Goal: Task Accomplishment & Management: Use online tool/utility

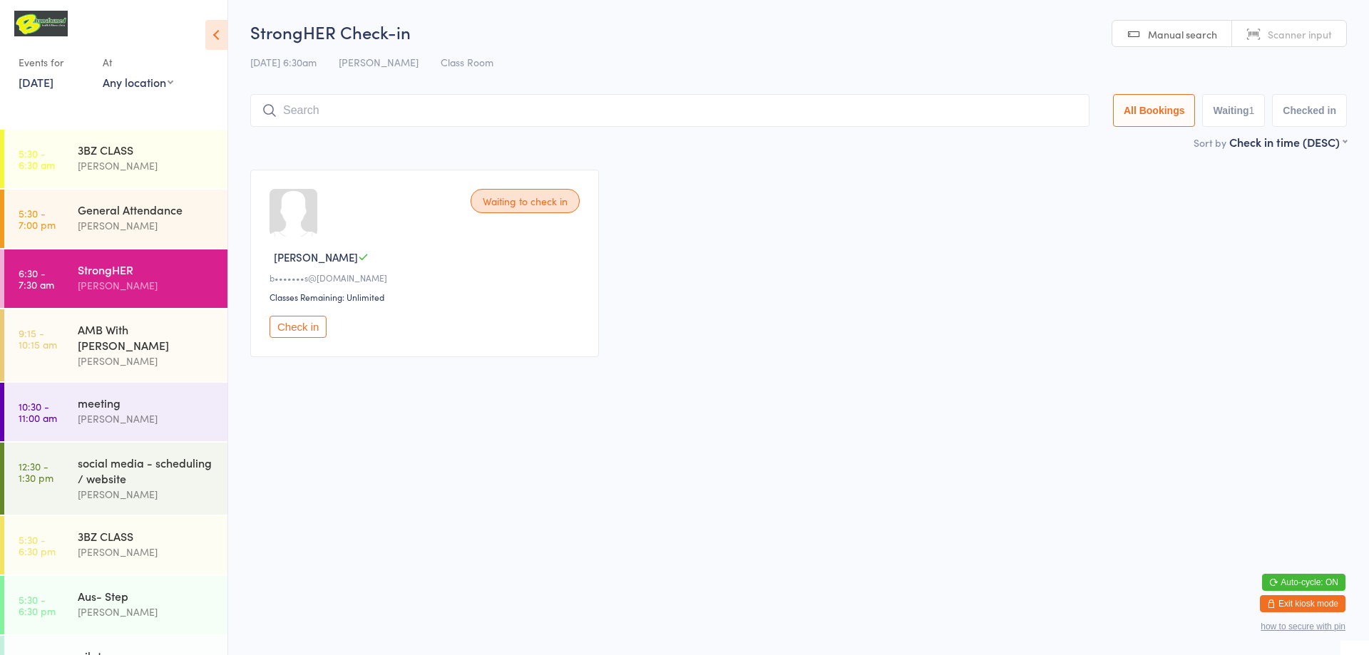
drag, startPoint x: 0, startPoint y: 0, endPoint x: 887, endPoint y: 298, distance: 935.3
click at [854, 295] on div "Waiting to check in [PERSON_NAME] b•••••••s@[DOMAIN_NAME] Classes Remaining: Un…" at bounding box center [799, 263] width 1123 height 213
click at [98, 145] on div "3BZ CLASS" at bounding box center [147, 150] width 138 height 16
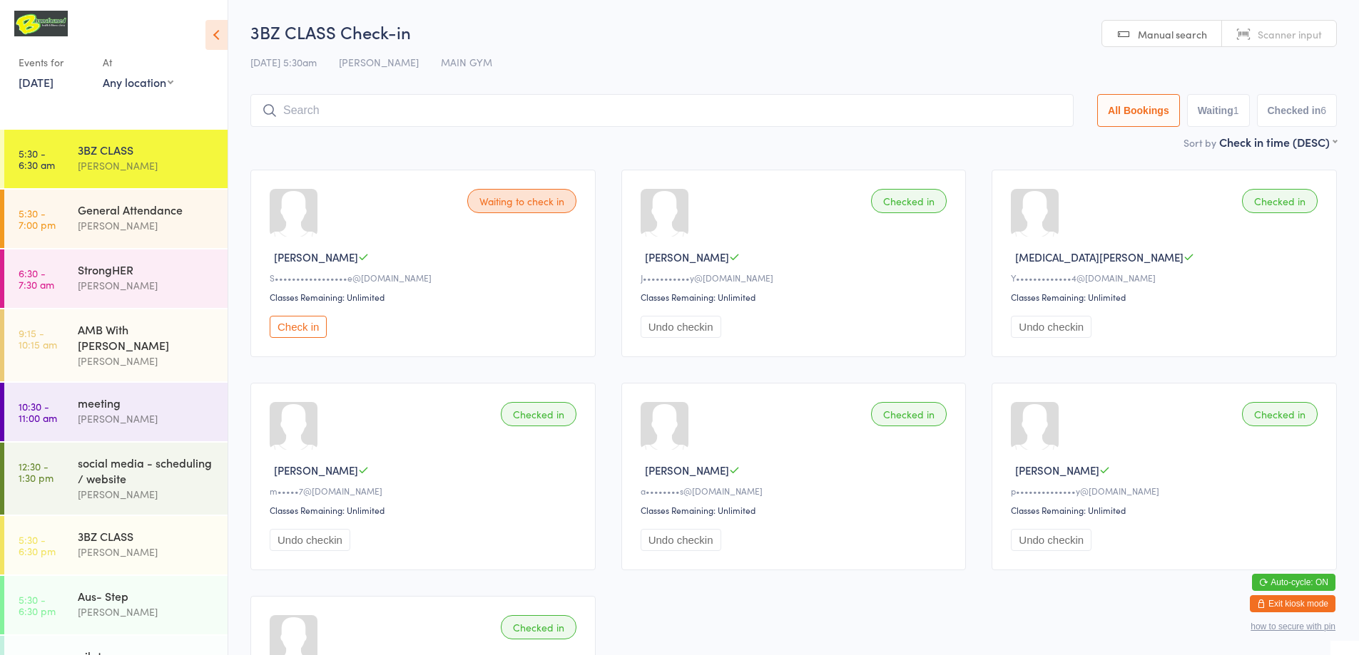
click at [634, 116] on input "search" at bounding box center [661, 110] width 823 height 33
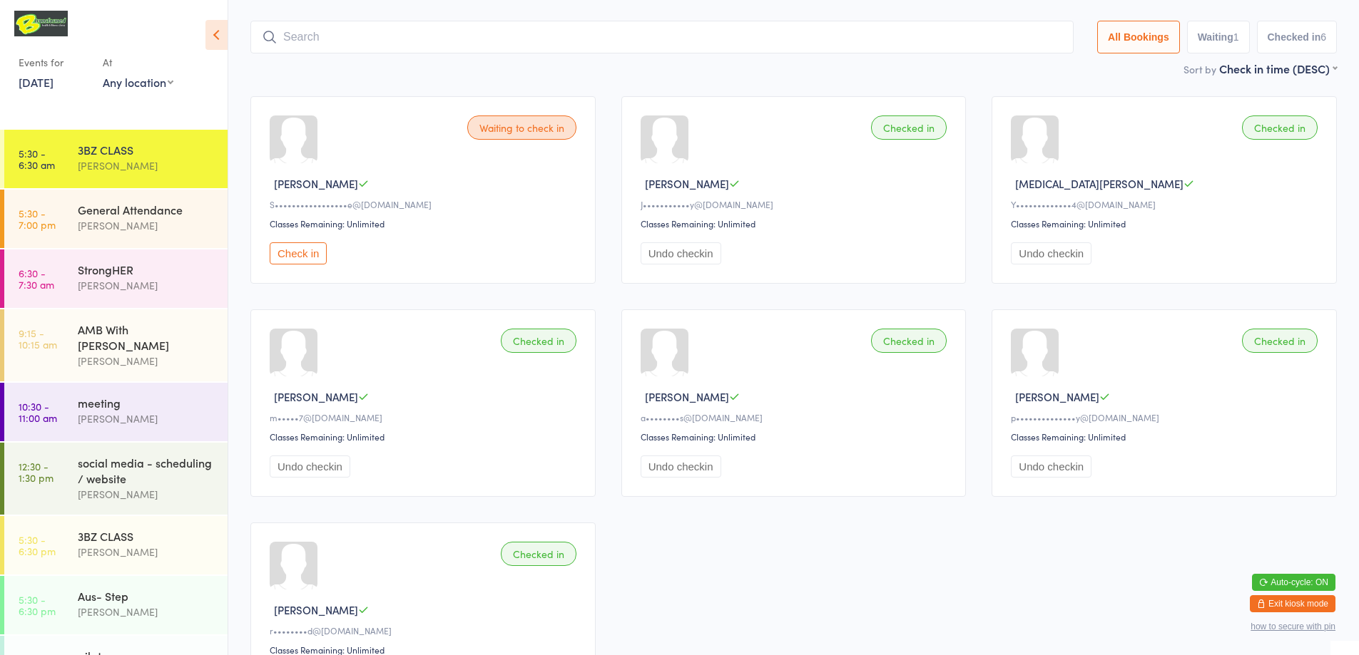
scroll to position [94, 0]
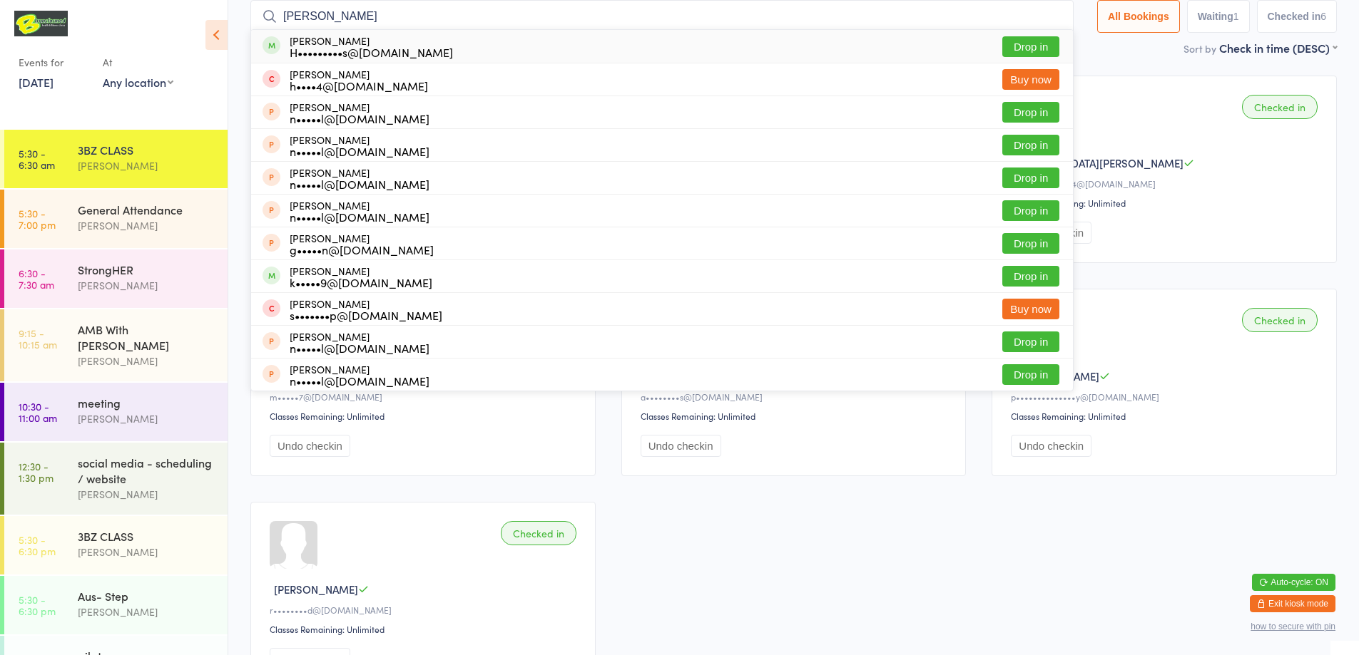
type input "[PERSON_NAME]"
click at [1011, 39] on button "Drop in" at bounding box center [1030, 46] width 57 height 21
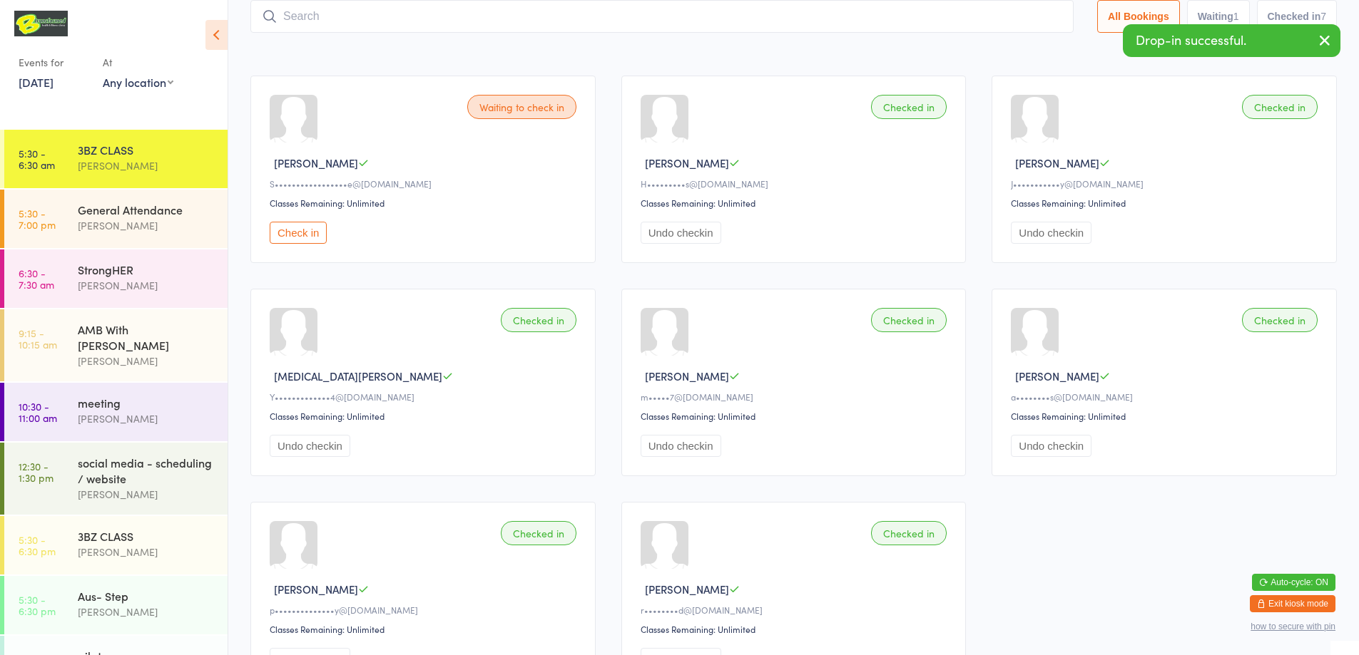
click at [357, 20] on input "search" at bounding box center [661, 16] width 823 height 33
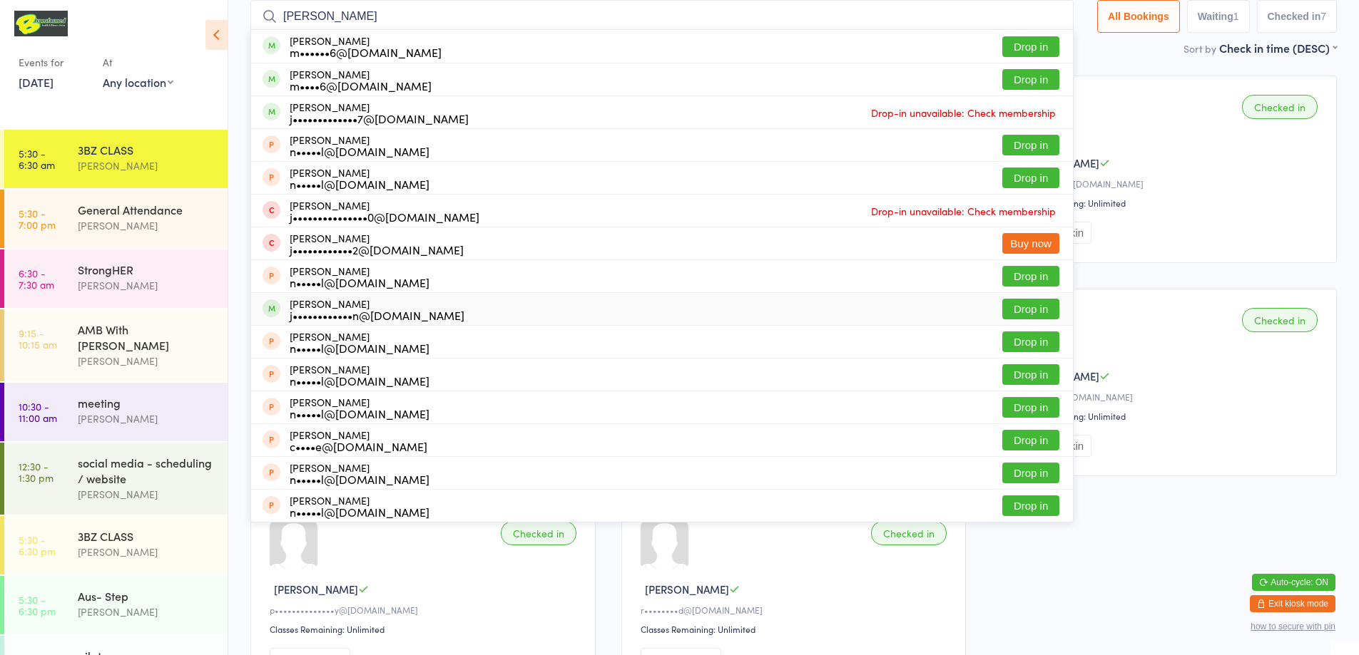
type input "[PERSON_NAME]"
click at [1015, 305] on button "Drop in" at bounding box center [1030, 309] width 57 height 21
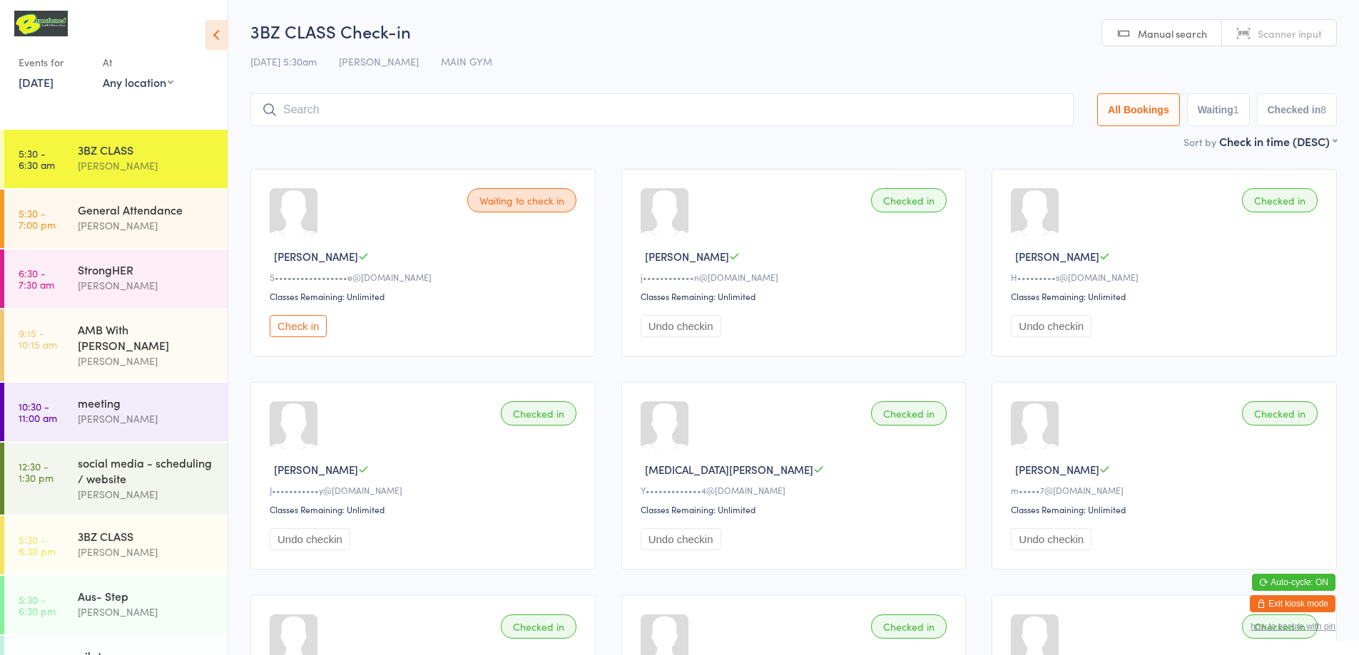
scroll to position [0, 0]
click at [118, 280] on div "[PERSON_NAME]" at bounding box center [147, 285] width 138 height 16
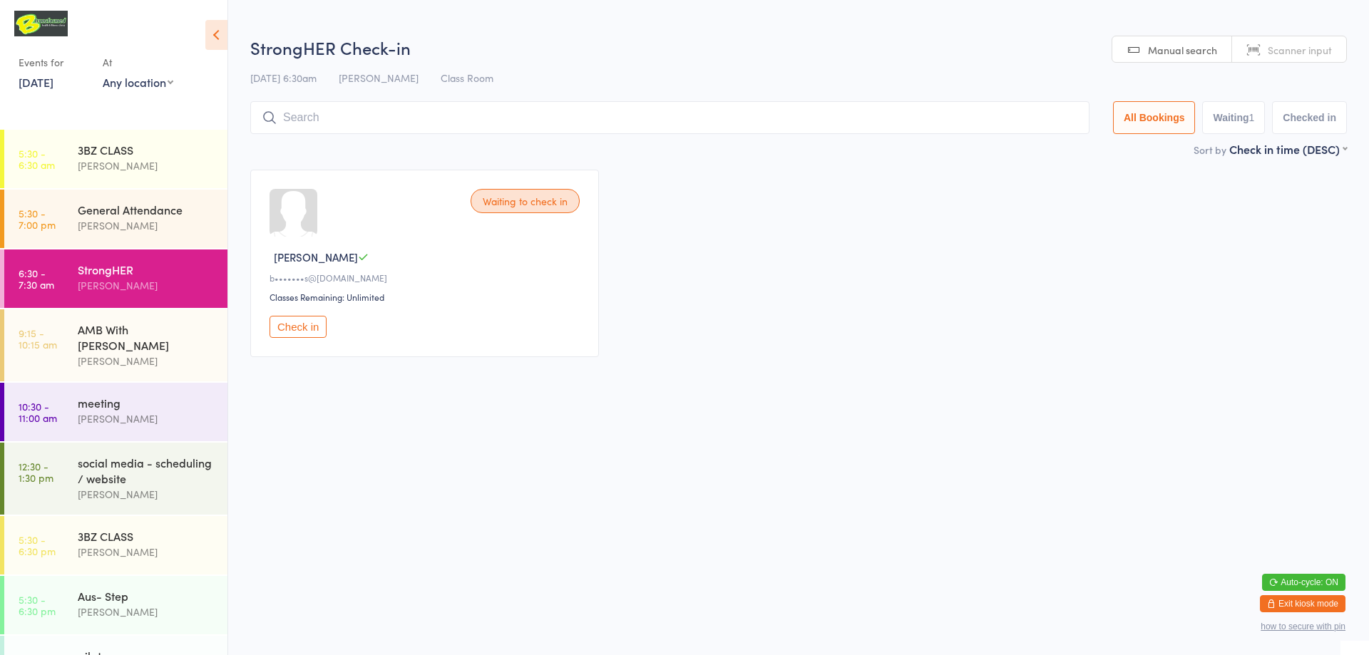
click at [1323, 31] on html "You have now entered Kiosk Mode. Members will be able to check themselves in us…" at bounding box center [684, 327] width 1369 height 655
click at [1280, 54] on span "Scanner input" at bounding box center [1300, 50] width 64 height 14
click at [462, 122] on input "search" at bounding box center [669, 117] width 839 height 33
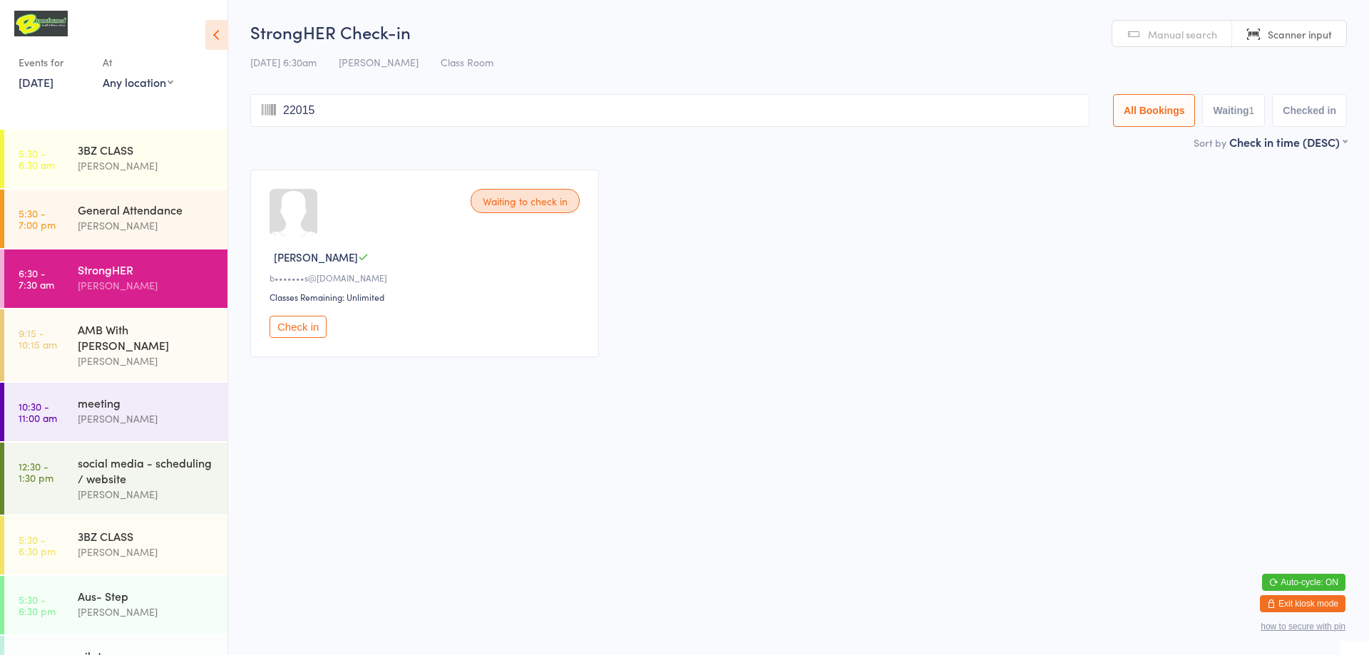
type input "220150"
type input "220117"
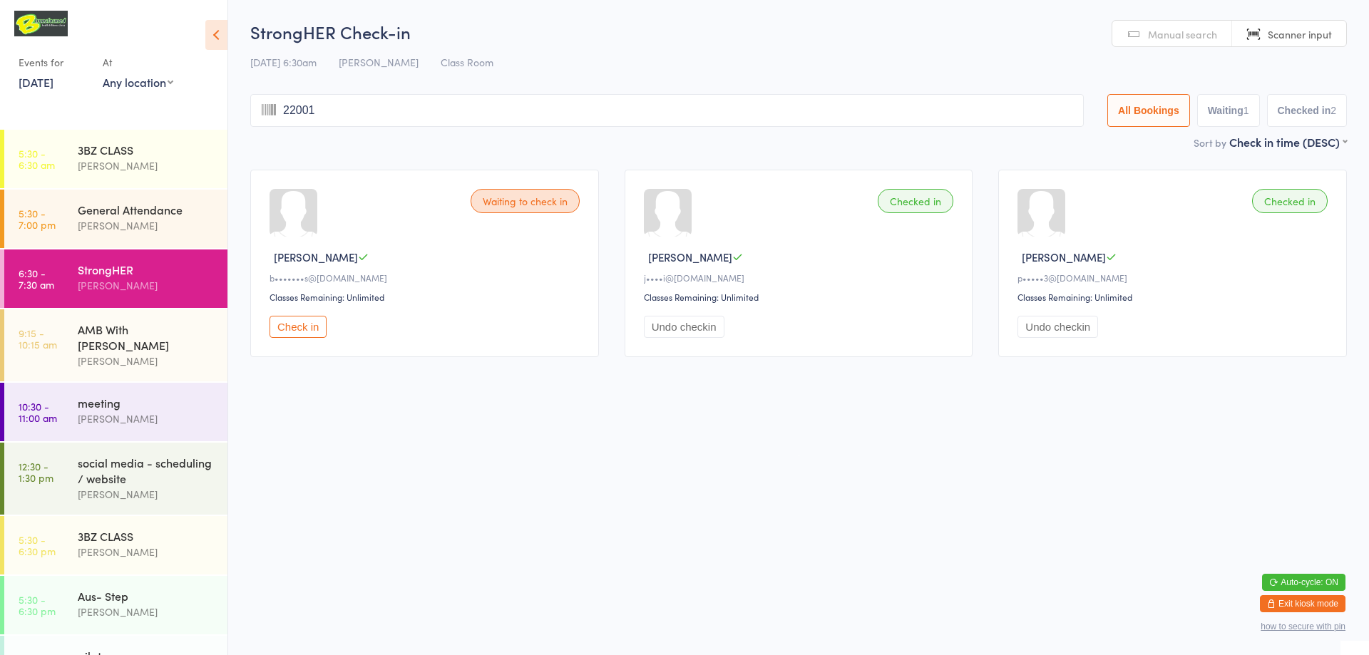
type input "220014"
type input "220159"
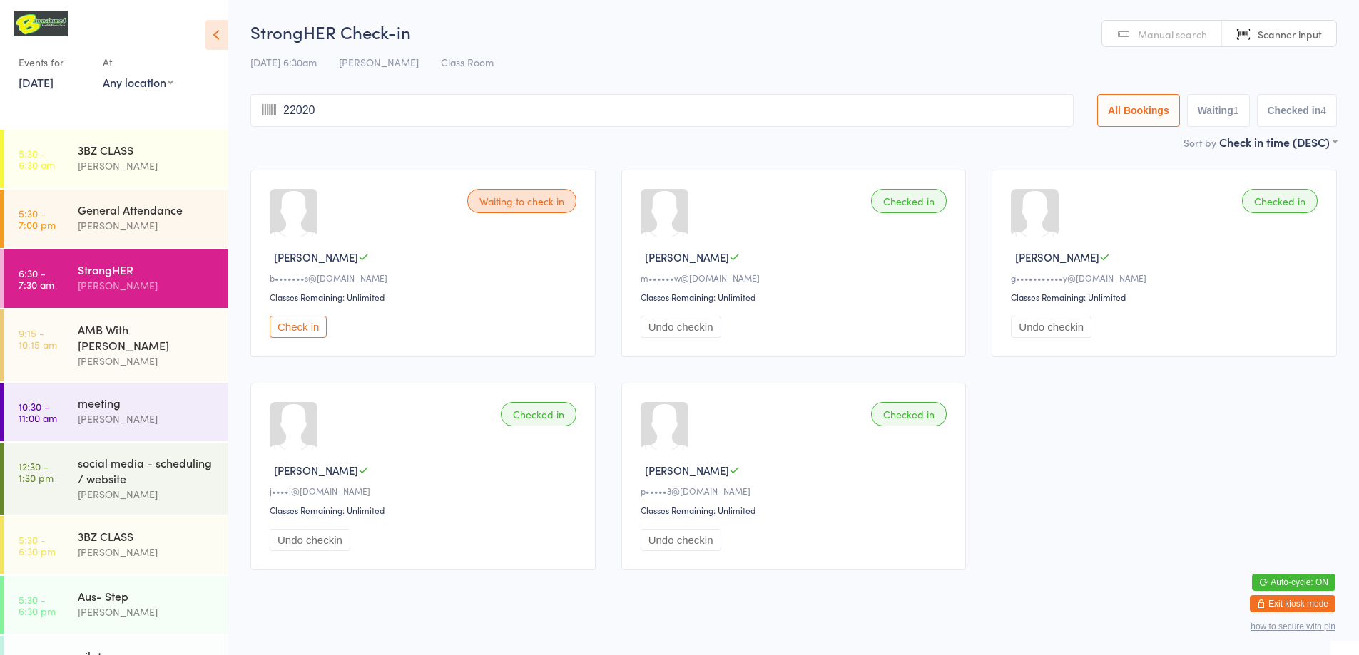
type input "220205"
type input "220126"
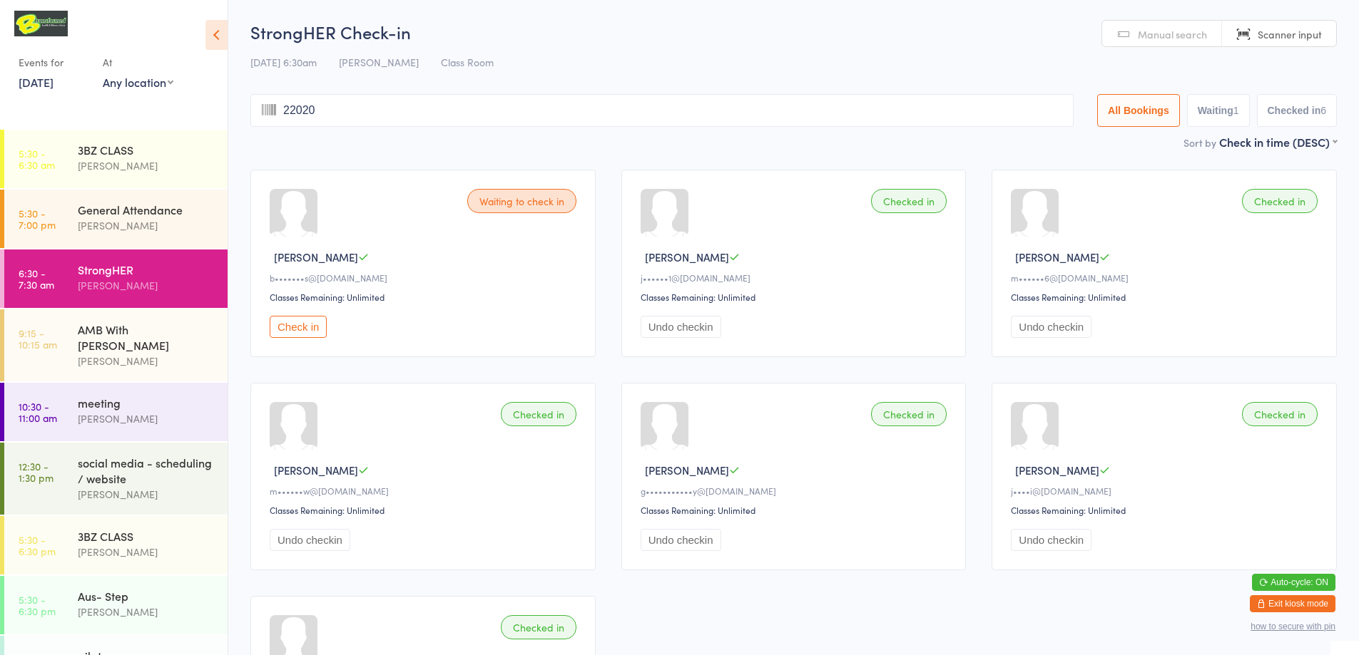
type input "220204"
type input "220054"
